Goal: Obtain resource: Download file/media

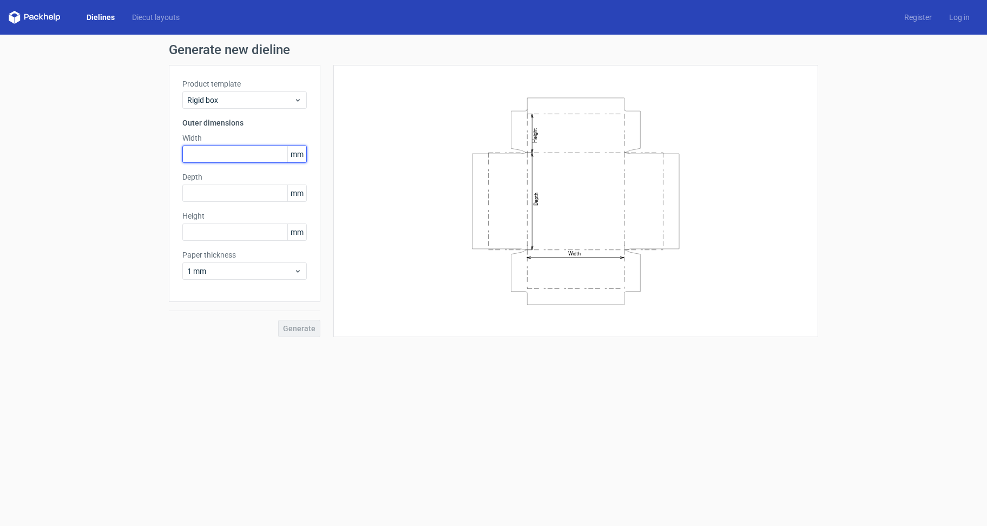
click at [194, 149] on input "text" at bounding box center [244, 154] width 124 height 17
click at [184, 221] on label "Height" at bounding box center [244, 216] width 124 height 11
click at [185, 222] on div "Height mm" at bounding box center [244, 226] width 124 height 30
click at [201, 236] on input "text" at bounding box center [244, 231] width 124 height 17
type input "23"
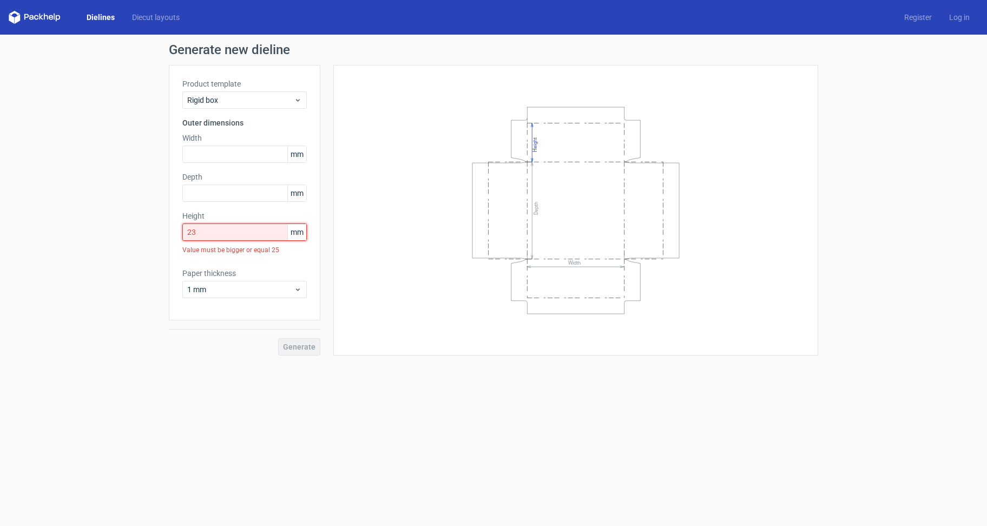
drag, startPoint x: 245, startPoint y: 232, endPoint x: 0, endPoint y: 211, distance: 245.5
click at [182, 223] on input "23" at bounding box center [244, 231] width 124 height 17
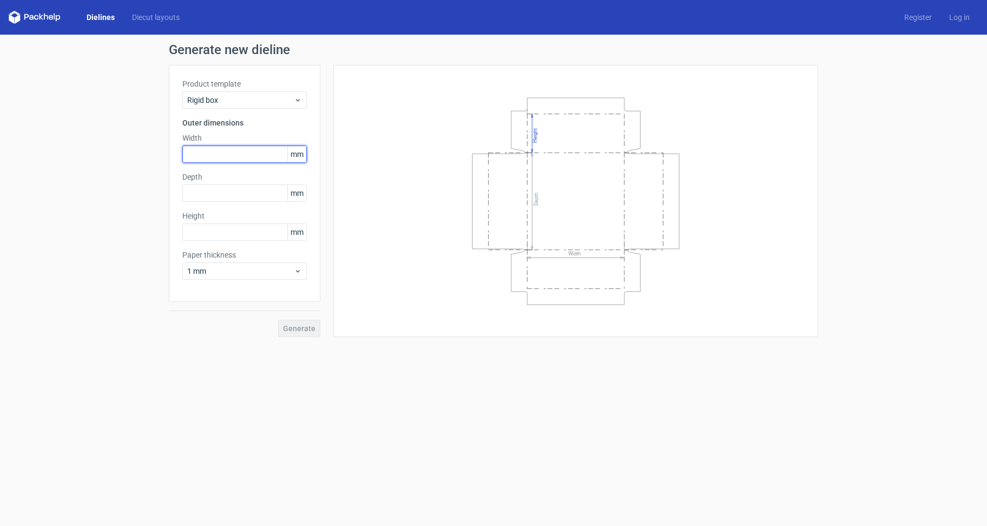
click at [236, 157] on input "text" at bounding box center [244, 154] width 124 height 17
click at [224, 195] on input "text" at bounding box center [244, 193] width 124 height 17
type input "383"
click at [238, 156] on input "text" at bounding box center [244, 154] width 124 height 17
type input "84"
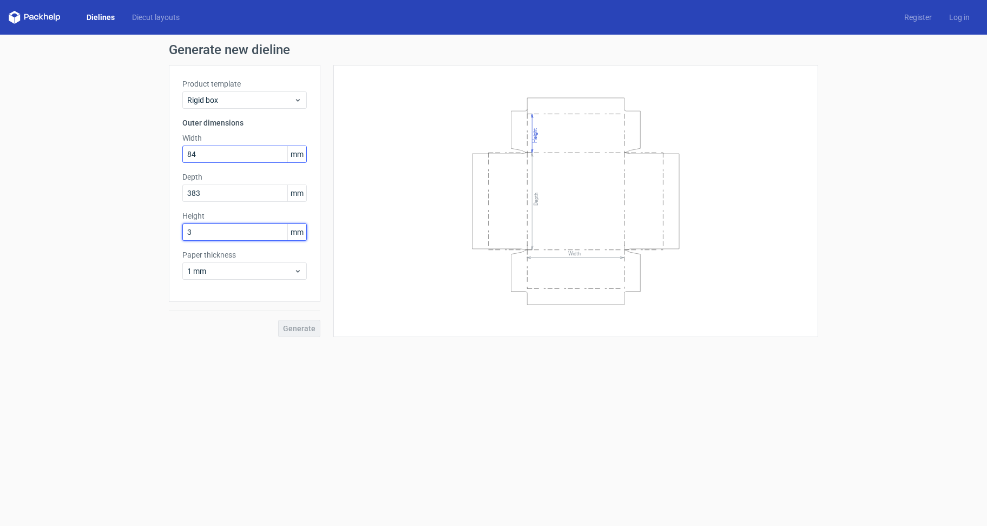
type input "36"
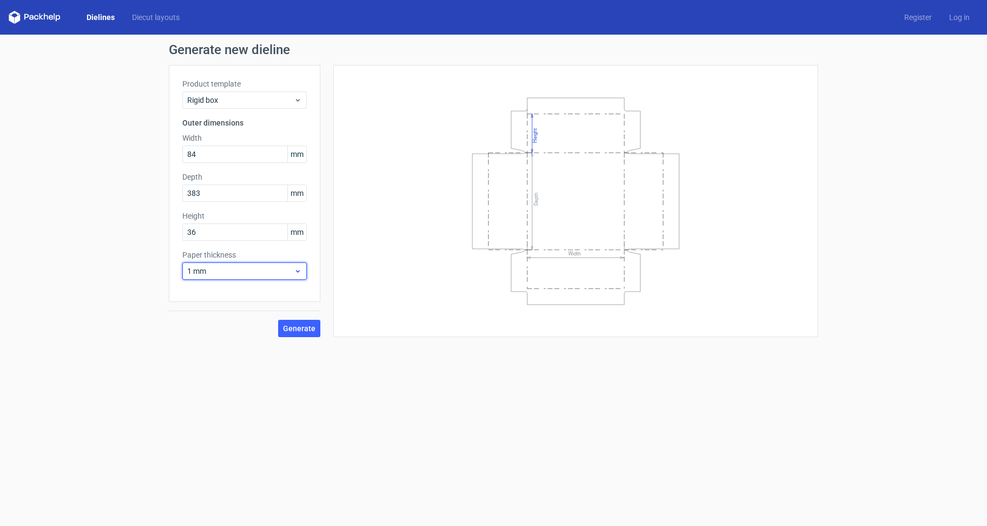
click at [235, 275] on span "1 mm" at bounding box center [240, 271] width 107 height 11
drag, startPoint x: 240, startPoint y: 298, endPoint x: 271, endPoint y: 300, distance: 30.9
click at [241, 298] on div "0.4 mm" at bounding box center [245, 294] width 116 height 17
click at [293, 321] on button "Generate" at bounding box center [299, 328] width 42 height 17
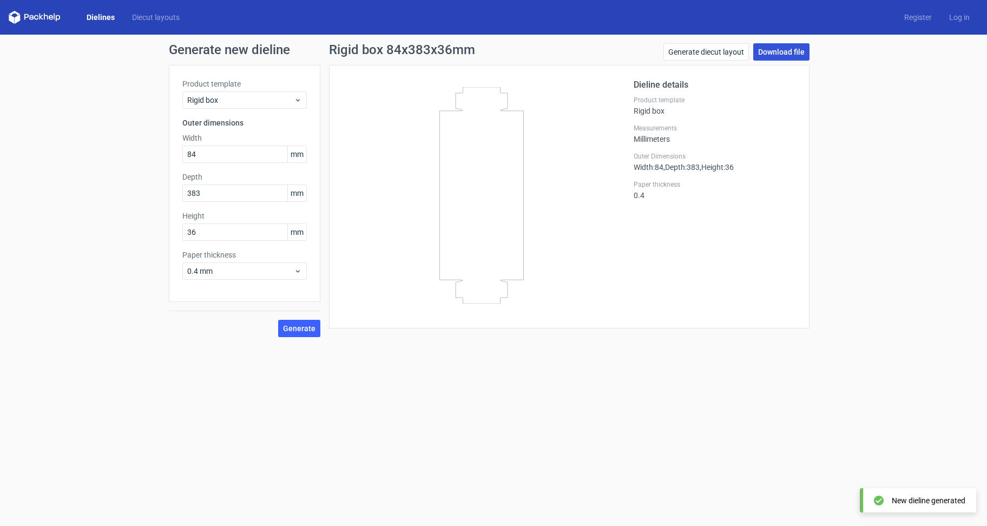
click at [775, 47] on link "Download file" at bounding box center [781, 51] width 56 height 17
